Goal: Find specific page/section: Find specific page/section

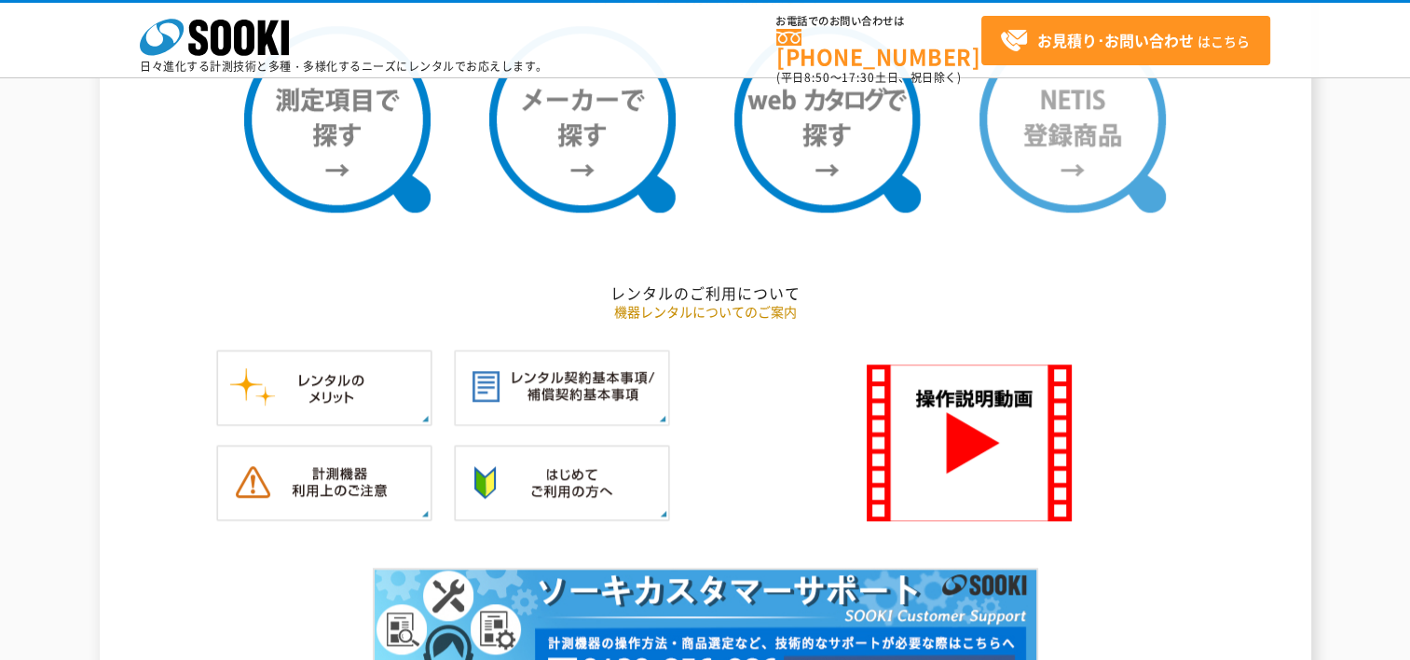
scroll to position [1677, 0]
click at [1077, 168] on img at bounding box center [1072, 119] width 186 height 186
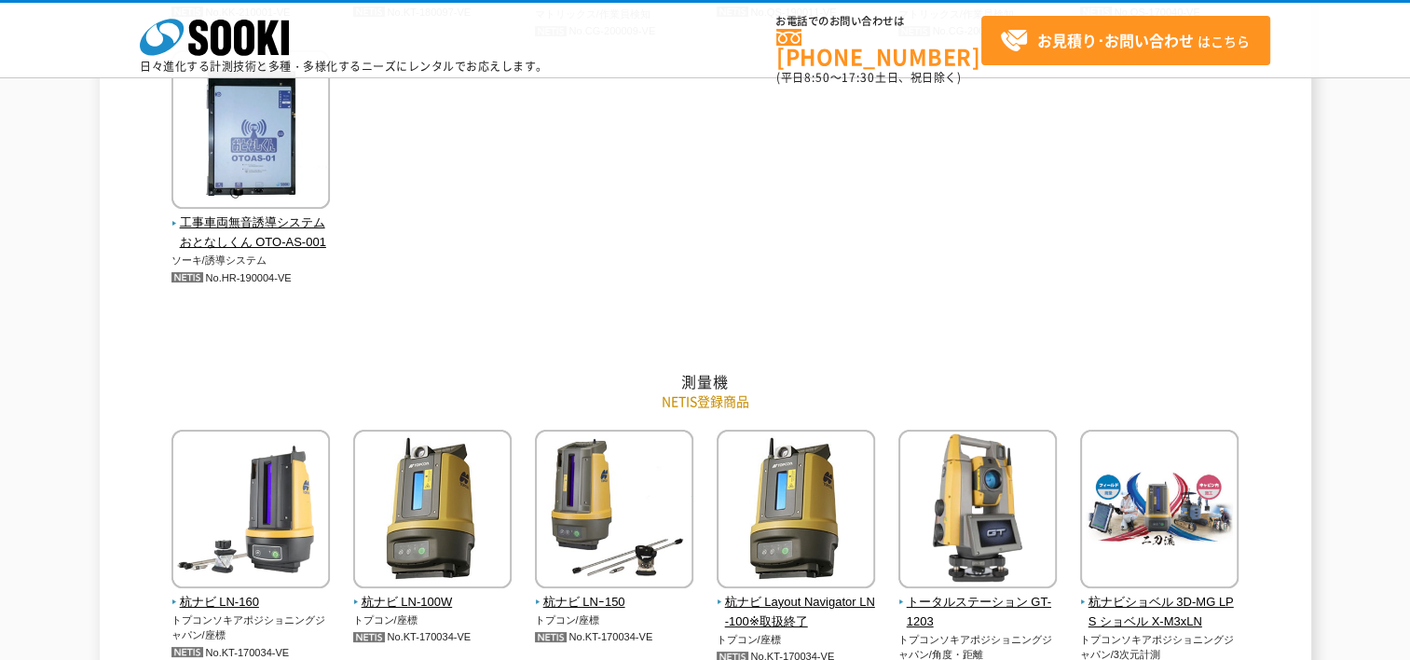
scroll to position [4845, 0]
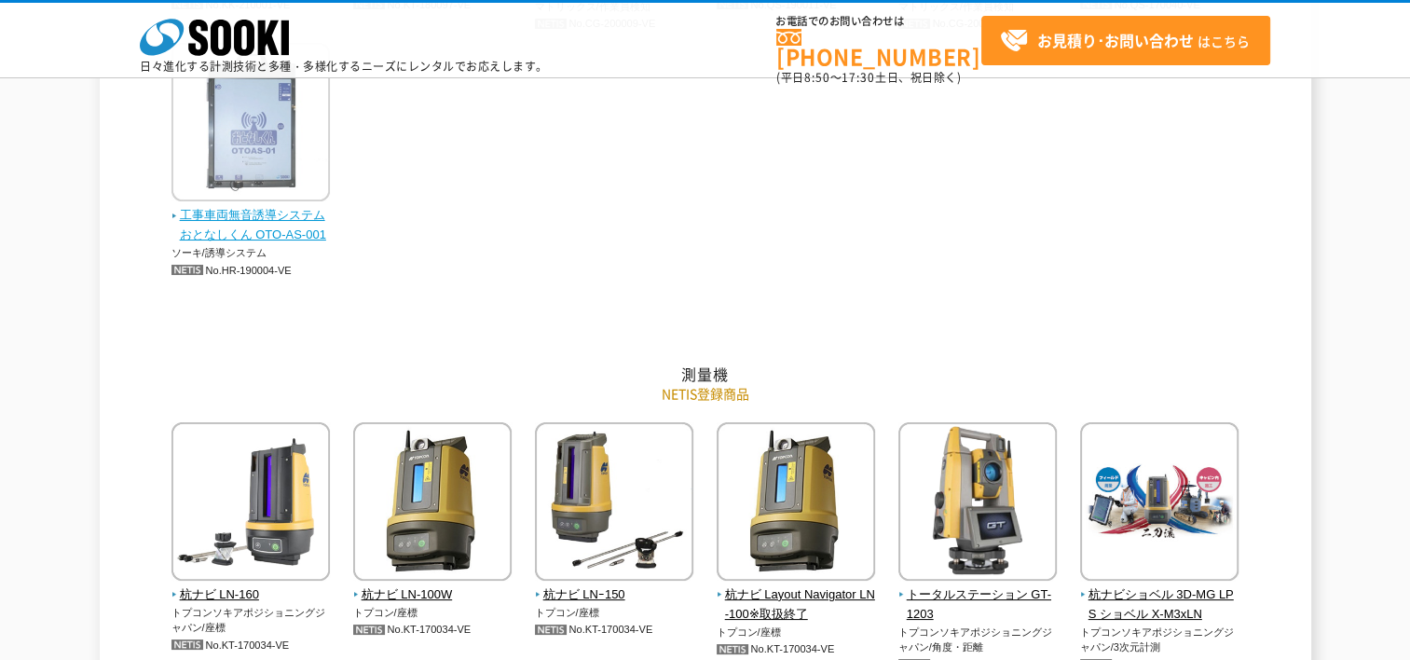
click at [255, 206] on span "工事車両無音誘導システム おとなしくん OTO-AS-001" at bounding box center [250, 225] width 159 height 39
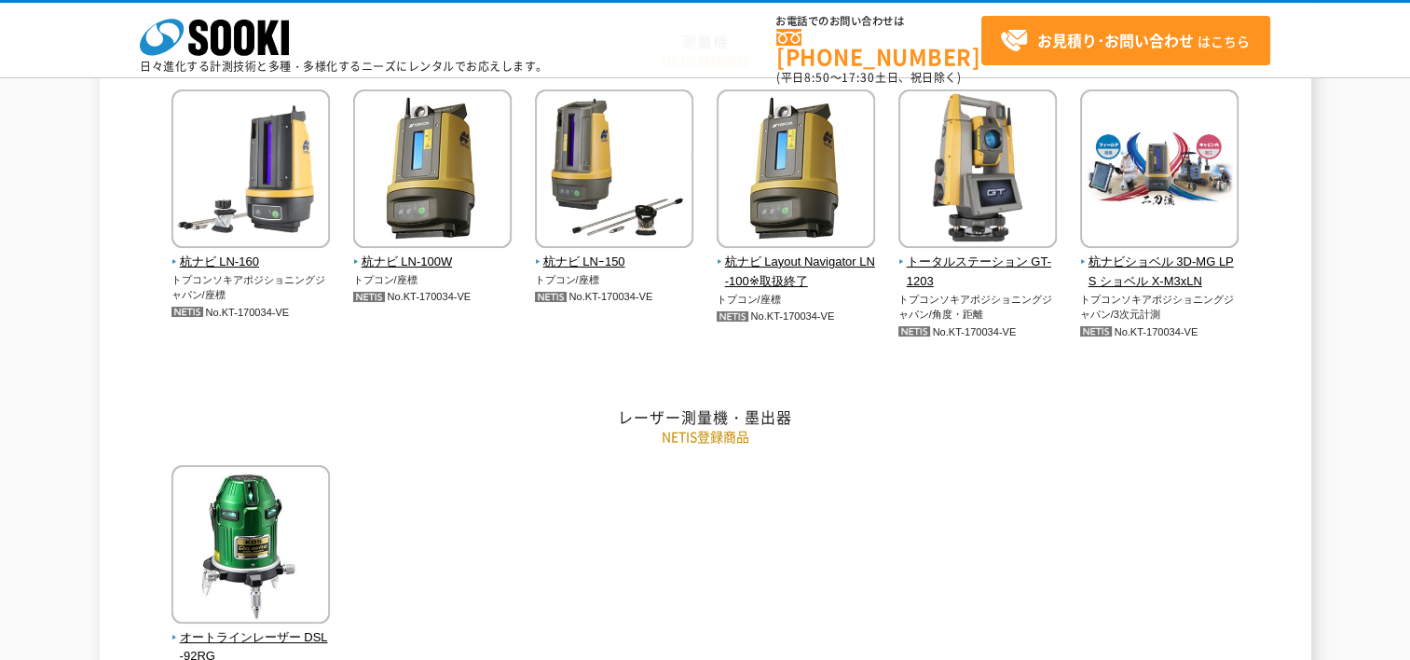
scroll to position [5124, 0]
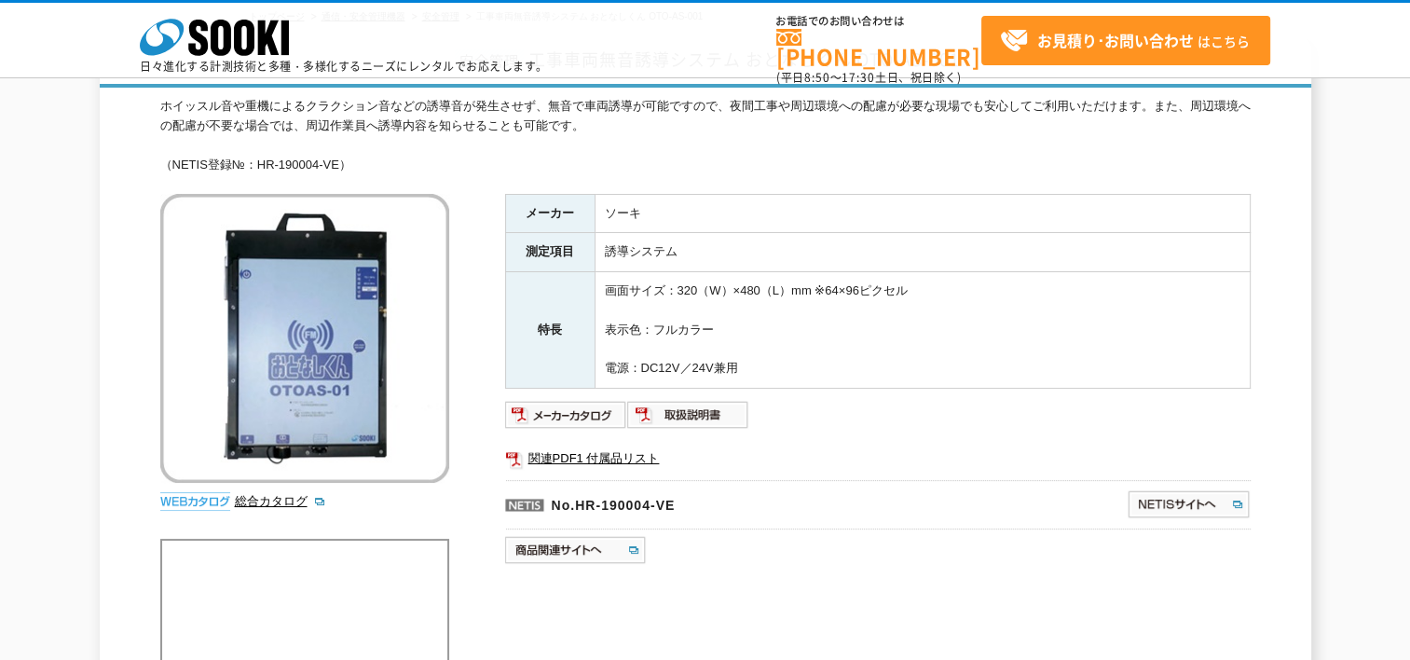
scroll to position [280, 0]
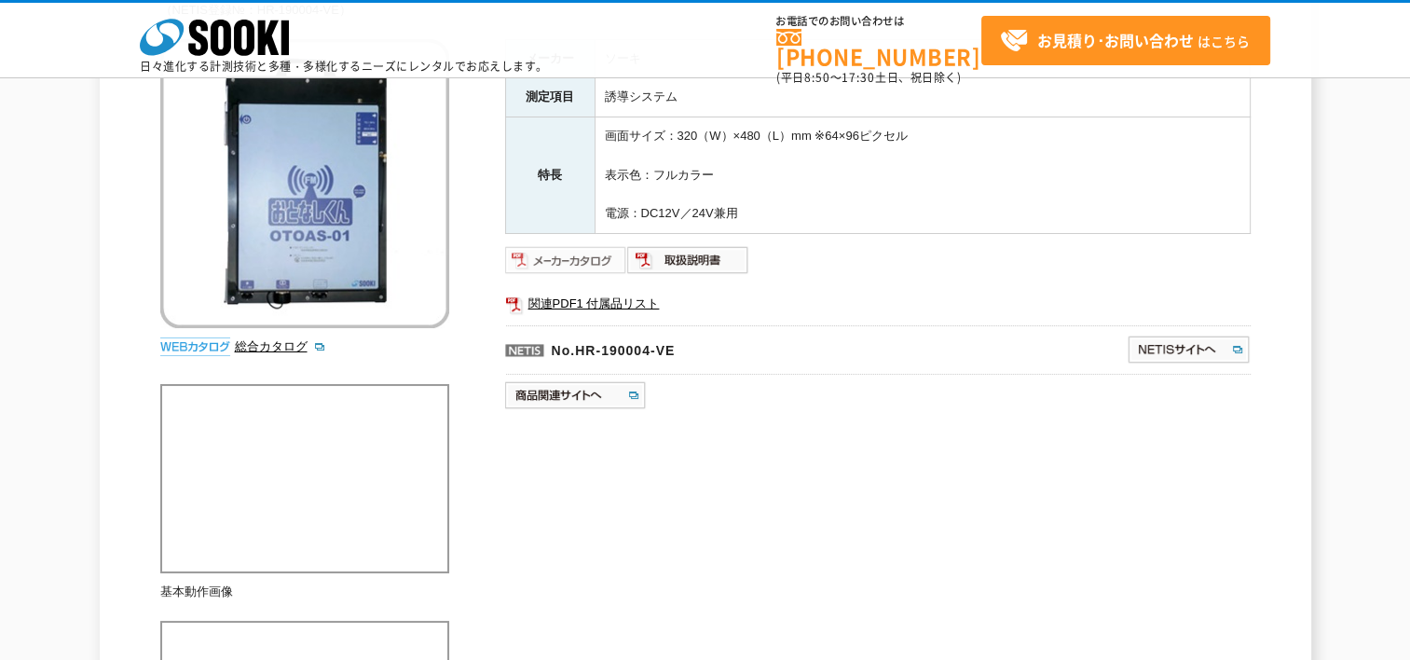
click at [574, 262] on img at bounding box center [566, 260] width 122 height 30
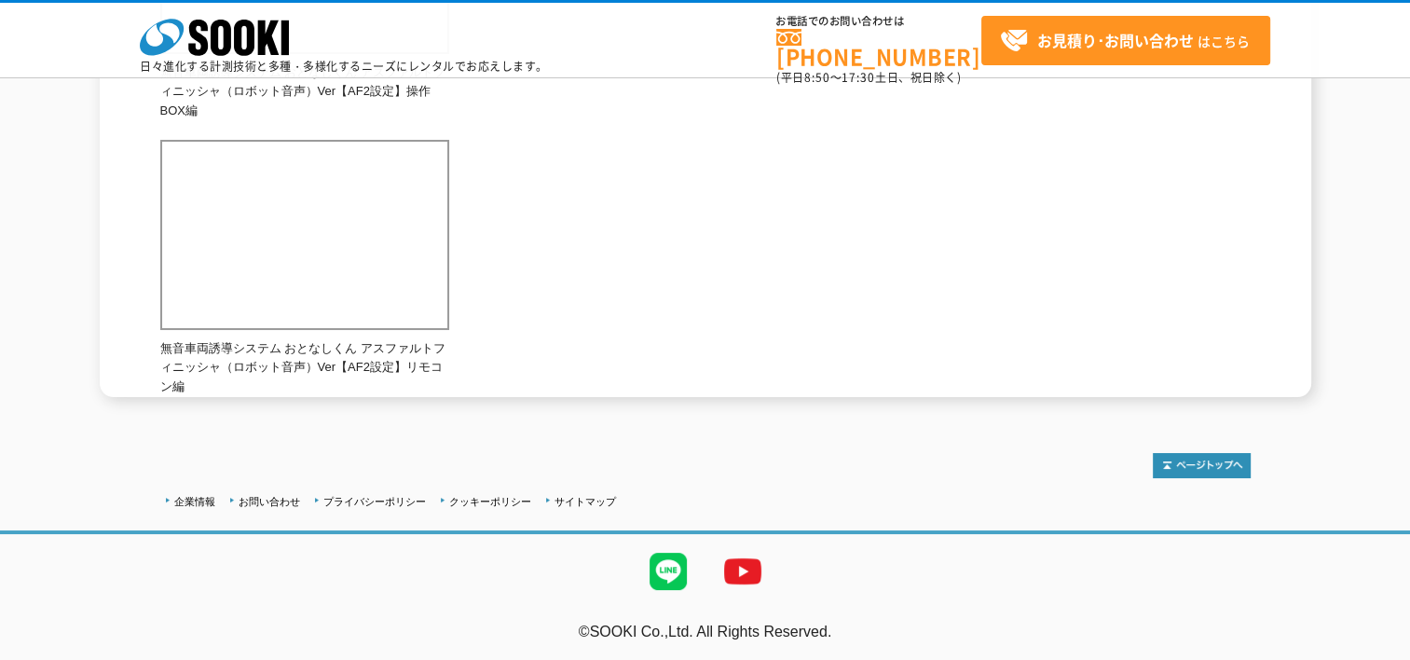
scroll to position [1589, 0]
